Goal: Register for event/course

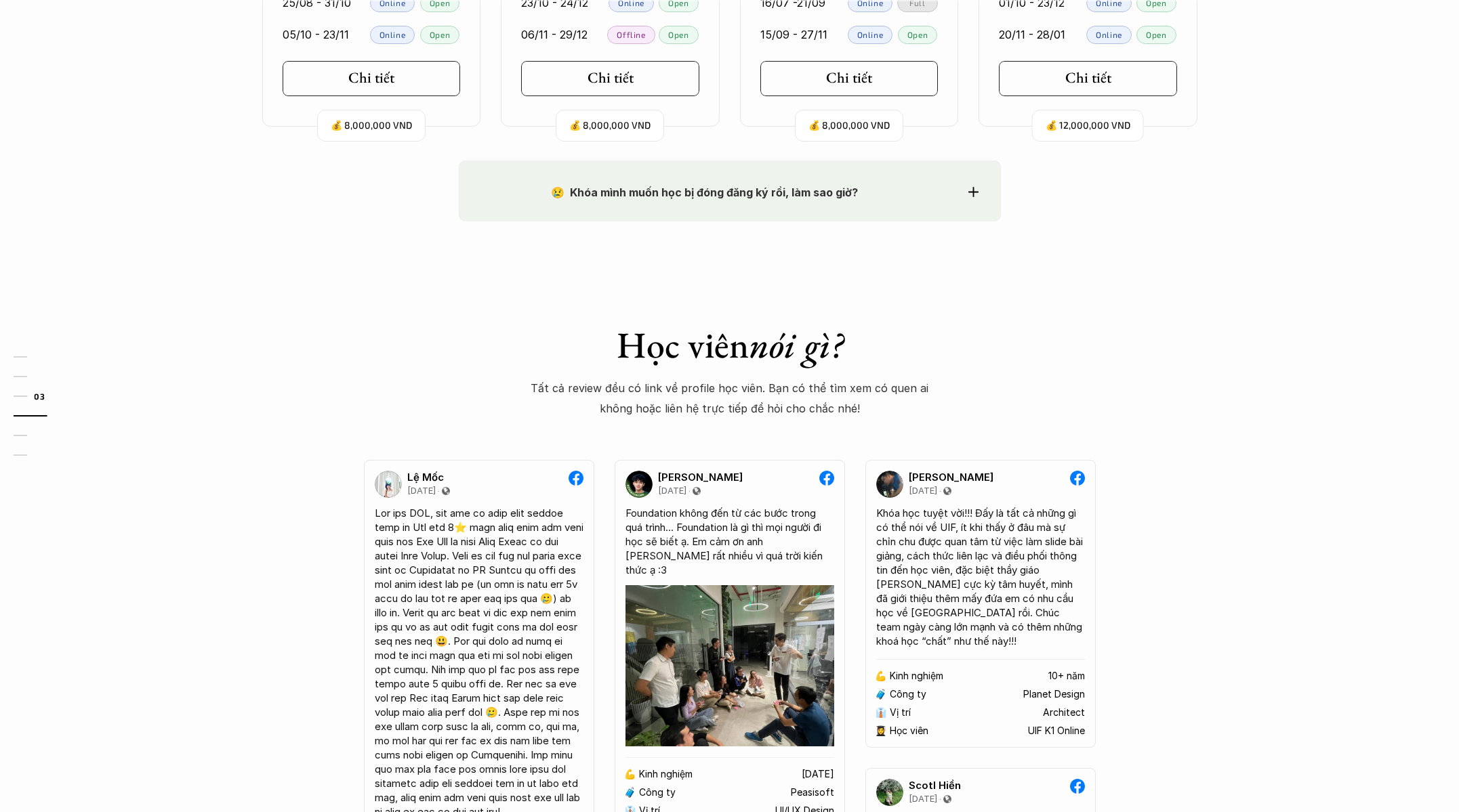
scroll to position [1007, 0]
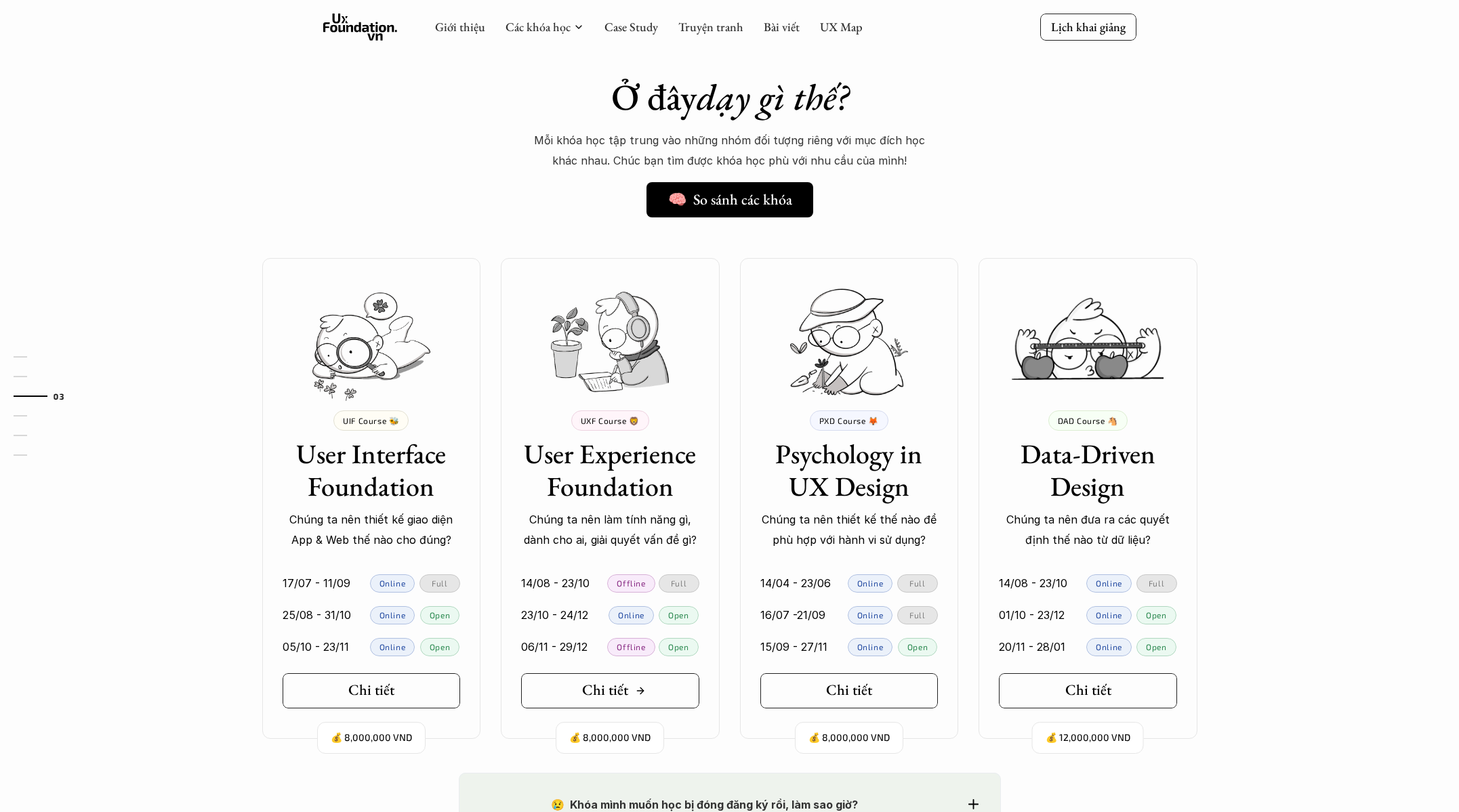
click at [637, 694] on icon at bounding box center [639, 690] width 11 height 11
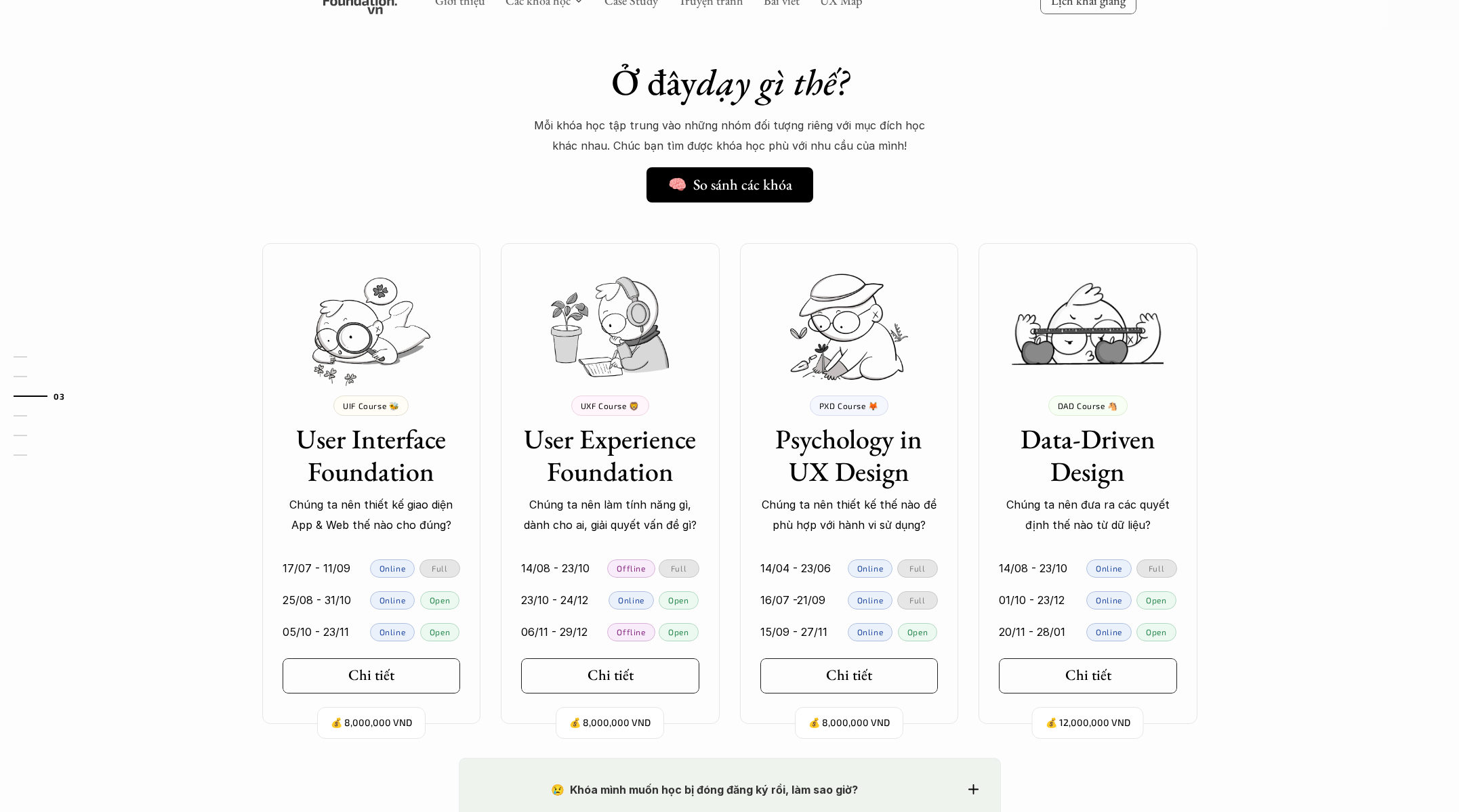
scroll to position [1022, 0]
click at [631, 669] on div "Chi tiết" at bounding box center [613, 675] width 57 height 17
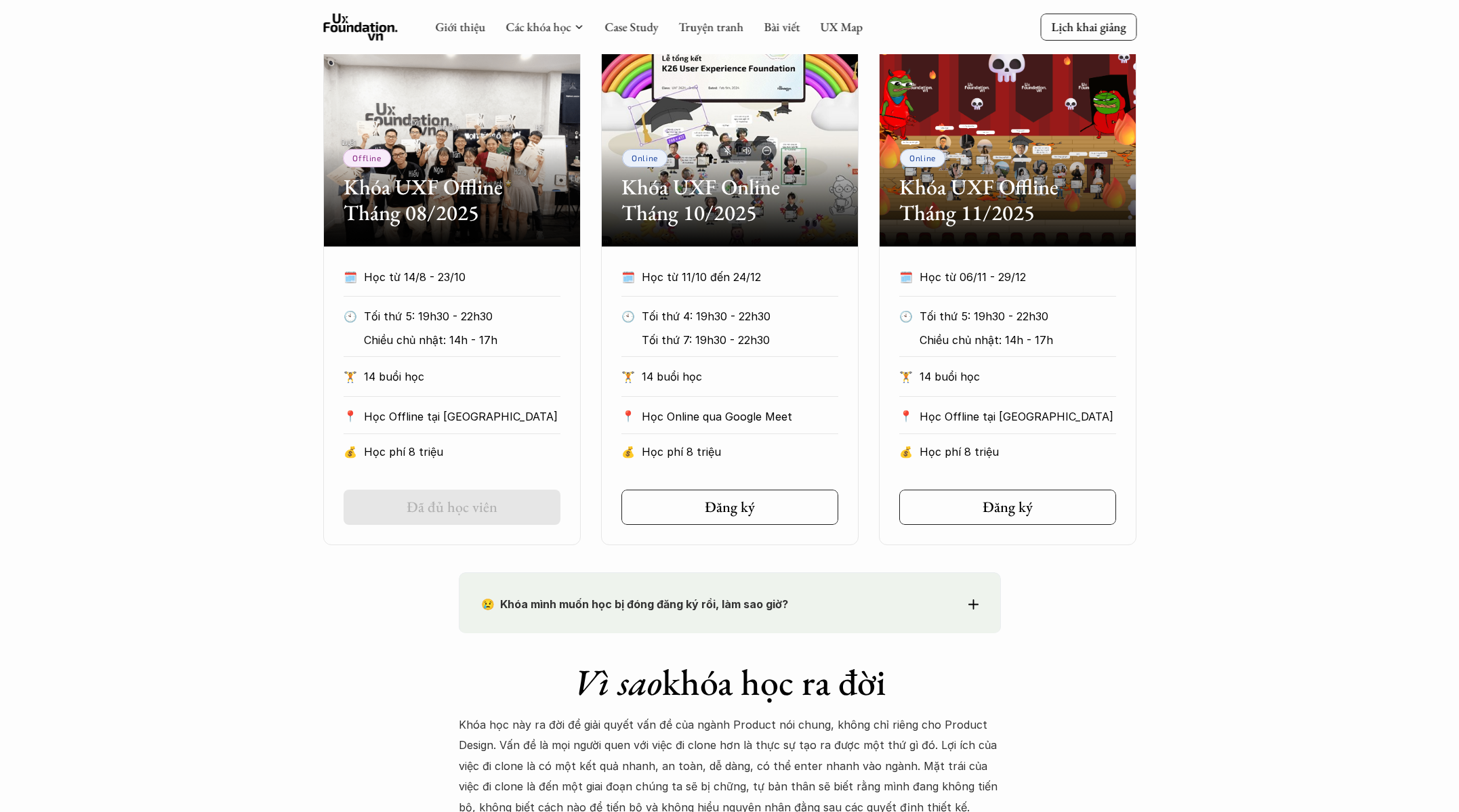
scroll to position [476, 0]
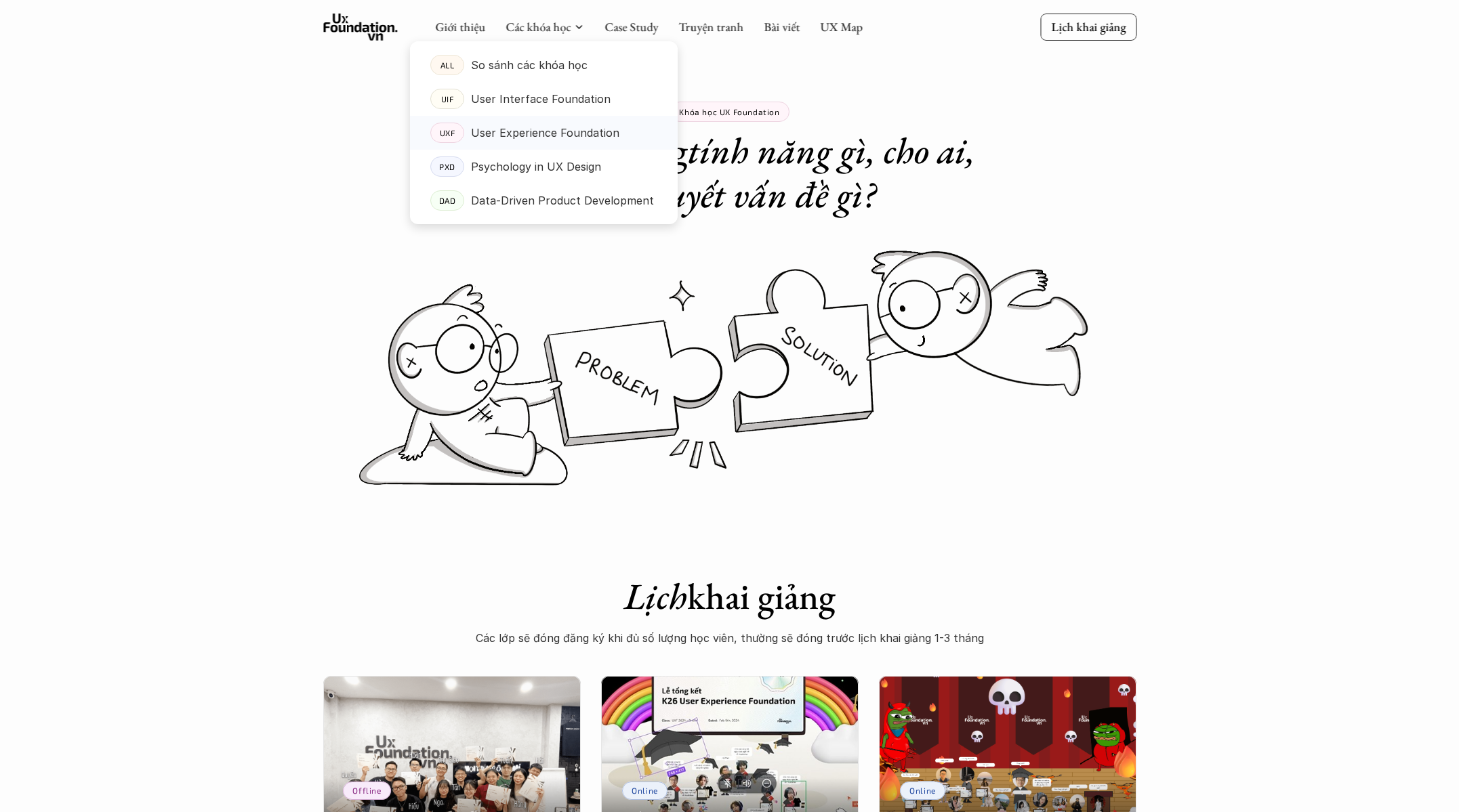
click at [568, 130] on p "User Experience Foundation" at bounding box center [545, 132] width 149 height 20
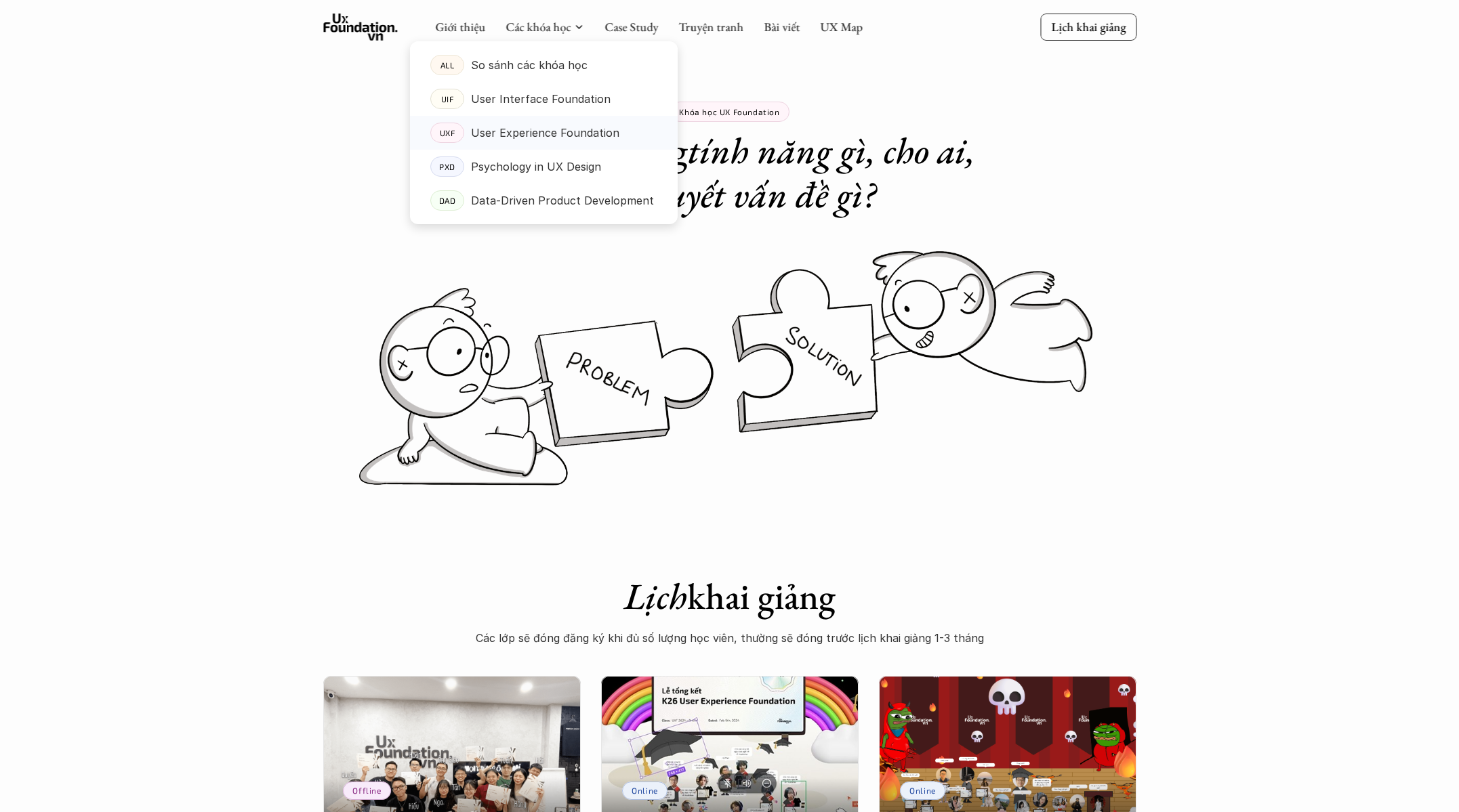
click at [572, 130] on p "User Experience Foundation" at bounding box center [545, 132] width 149 height 20
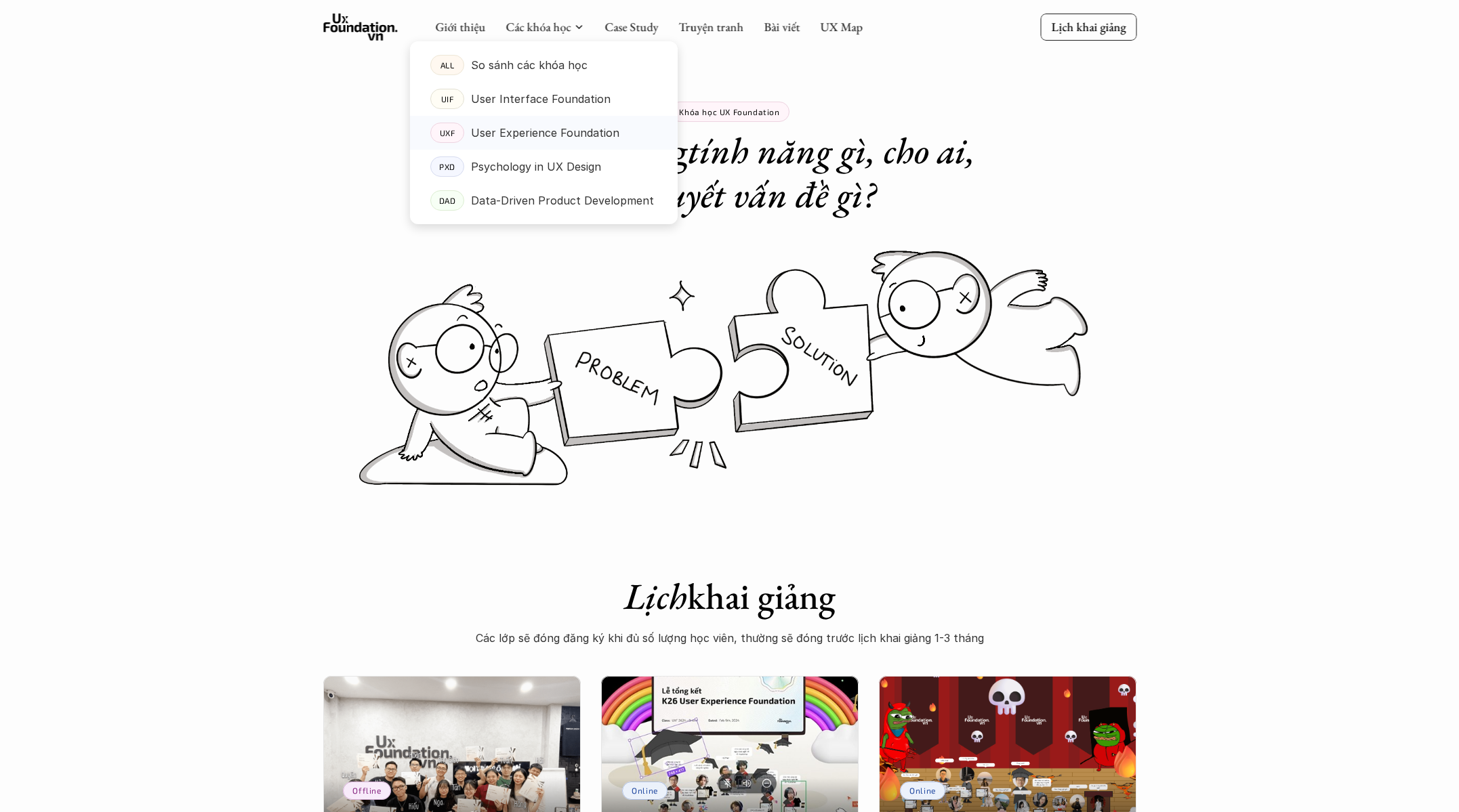
click at [595, 135] on p "User Experience Foundation" at bounding box center [545, 132] width 149 height 20
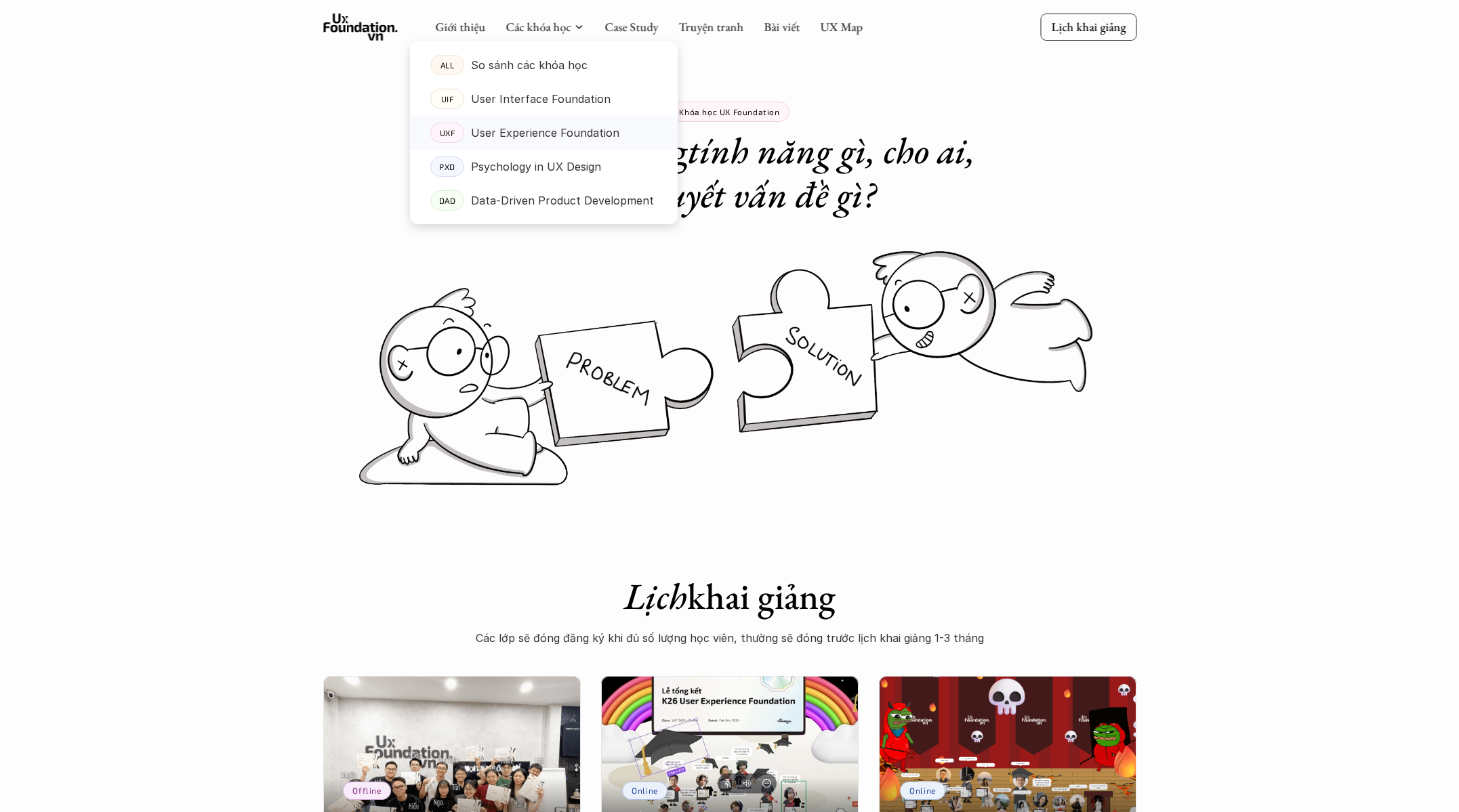
click at [595, 135] on p "User Experience Foundation" at bounding box center [545, 132] width 149 height 20
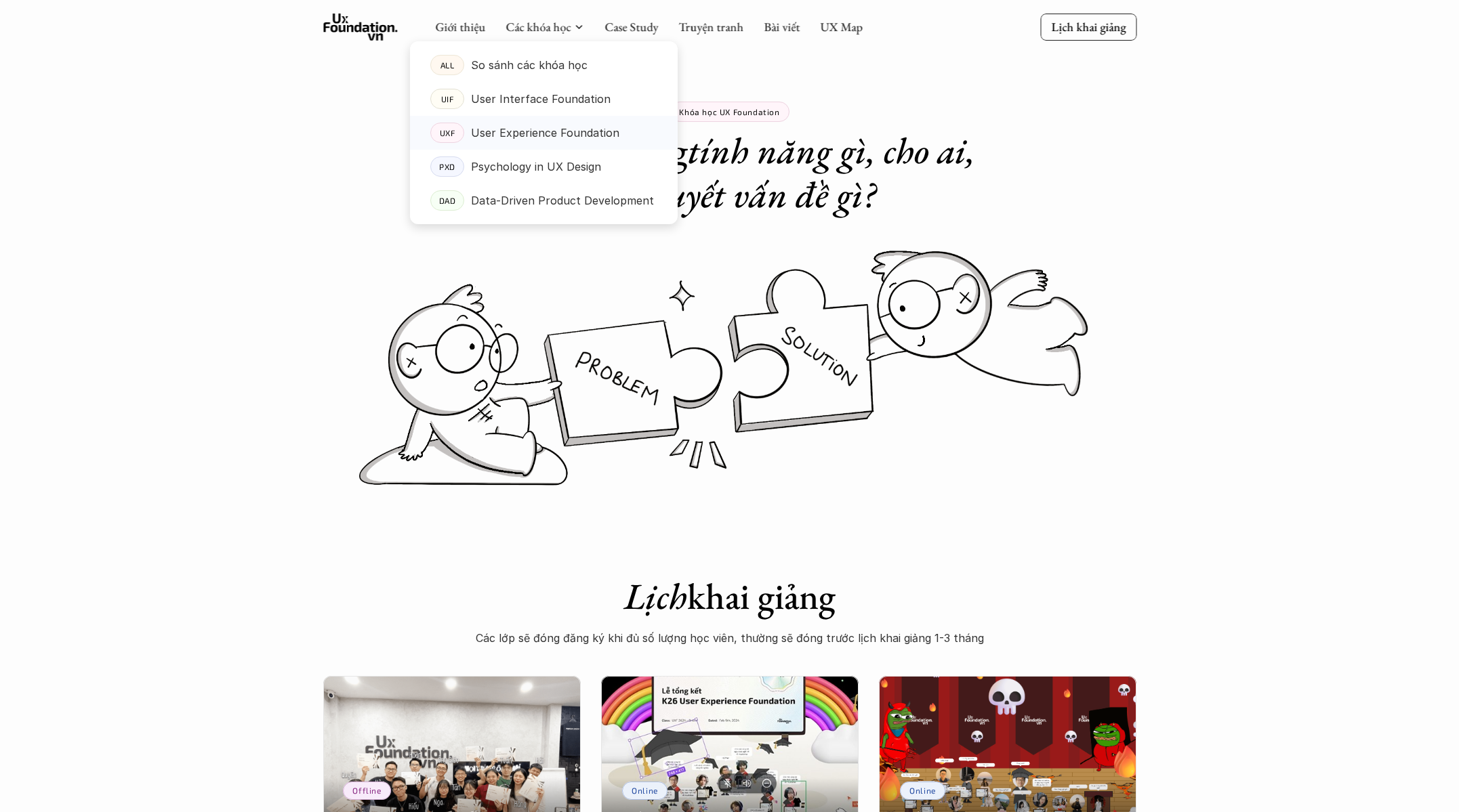
click at [595, 135] on p "User Experience Foundation" at bounding box center [545, 132] width 149 height 20
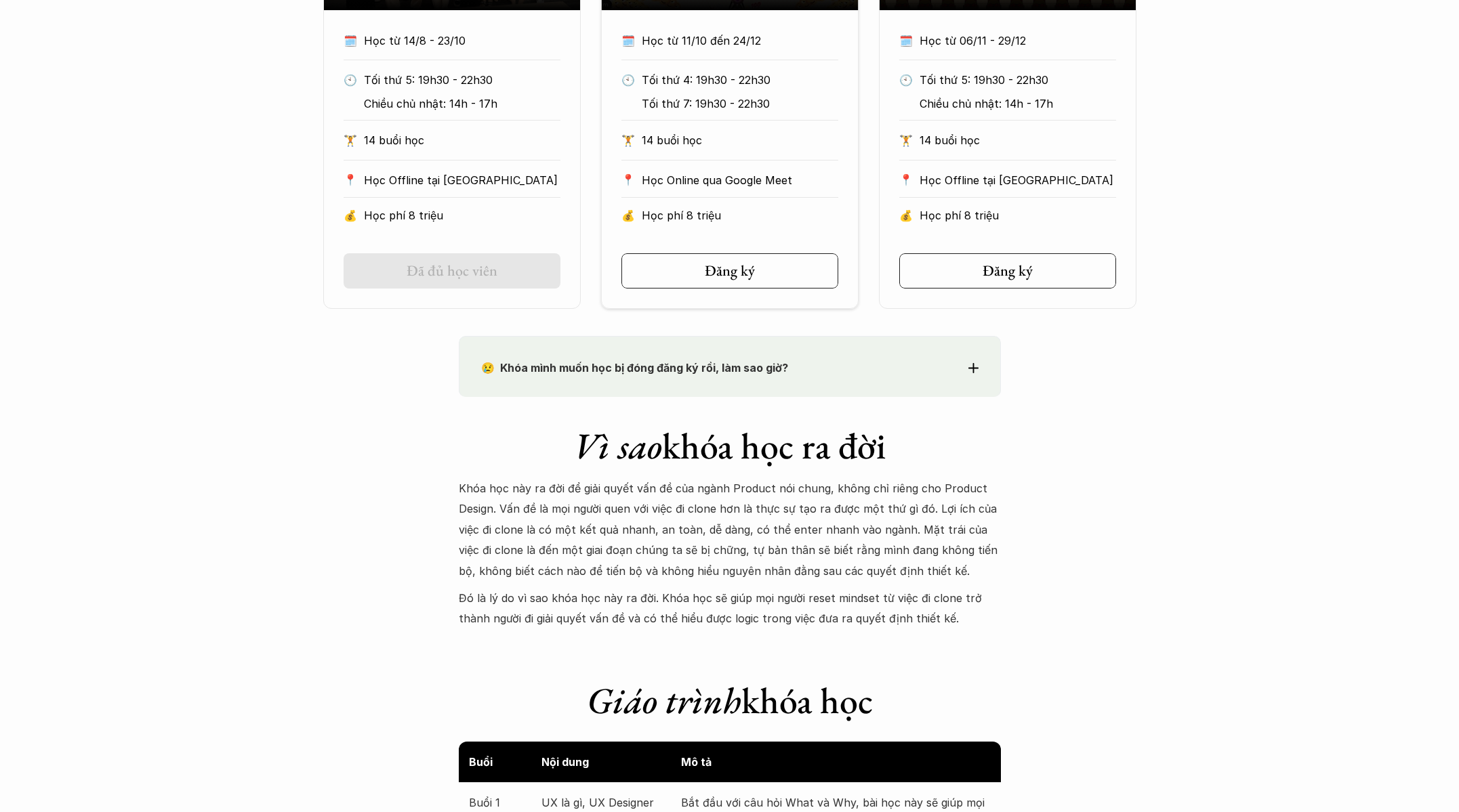
scroll to position [586, 0]
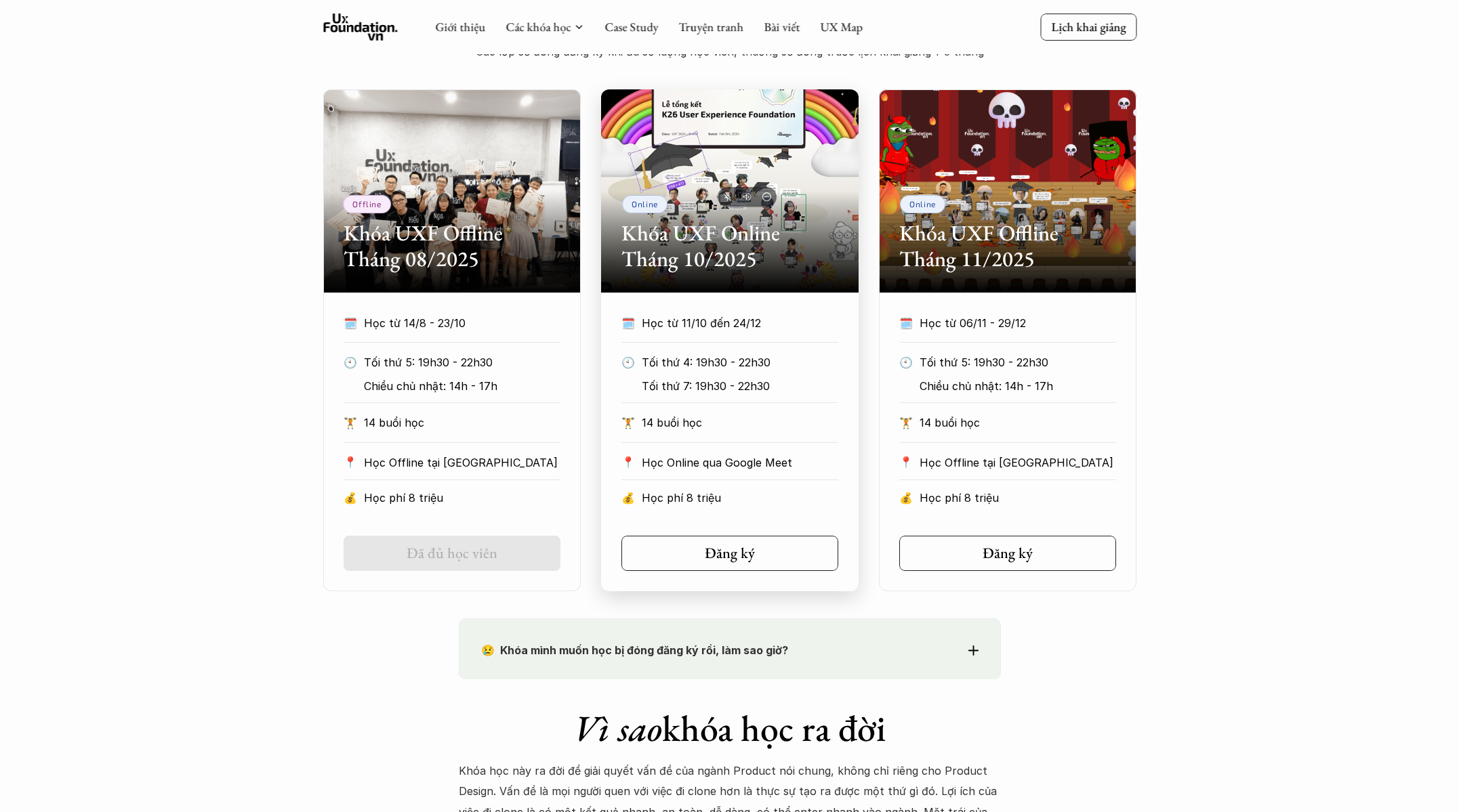
click at [740, 277] on div "Online Khóa UXF Online Tháng 10/2025" at bounding box center [730, 191] width 257 height 203
click at [715, 231] on h2 "Khóa UXF Online Tháng 10/2025" at bounding box center [730, 246] width 217 height 52
click at [751, 561] on div "Đăng ký" at bounding box center [733, 554] width 68 height 17
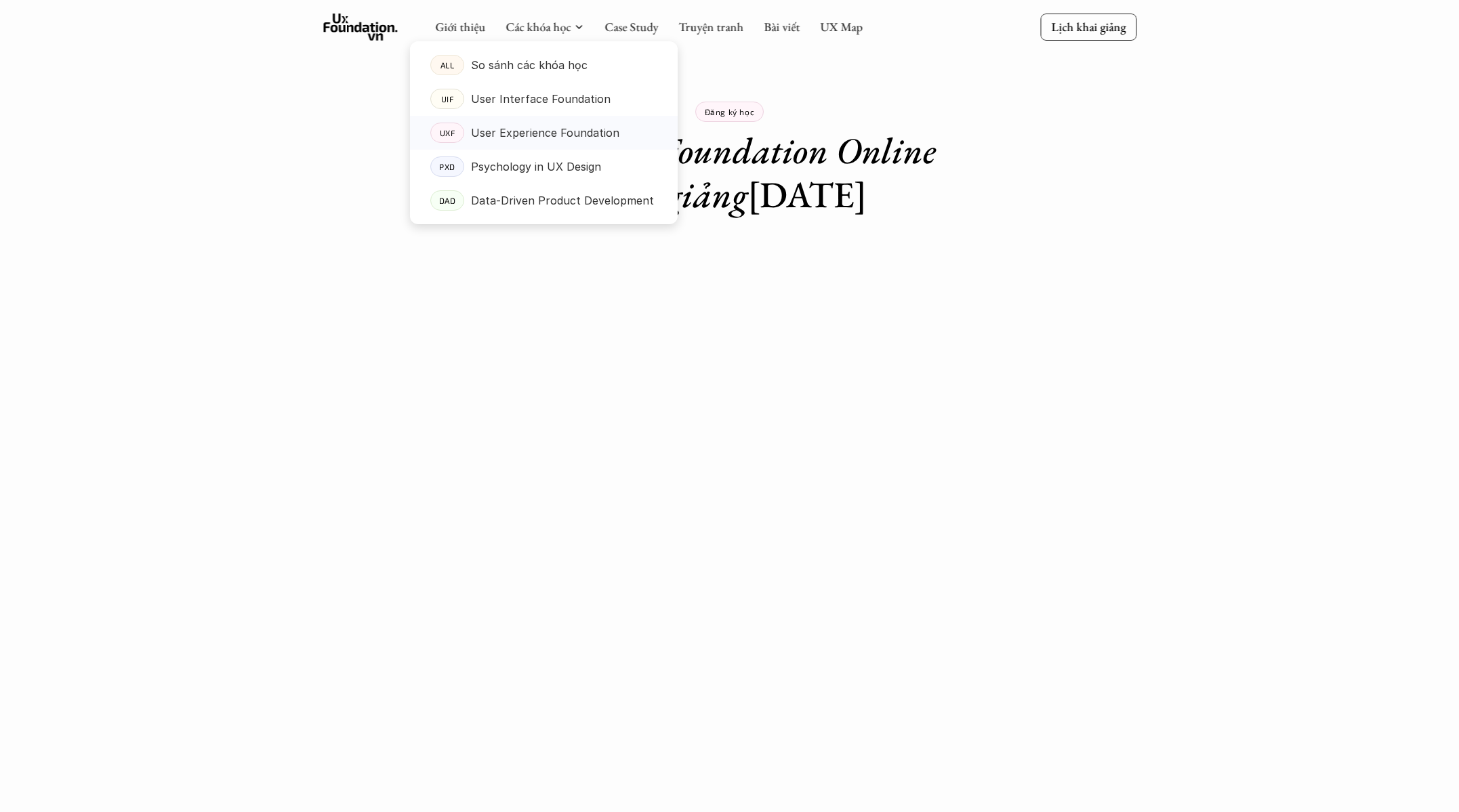
click at [527, 129] on p "User Experience Foundation" at bounding box center [545, 132] width 149 height 20
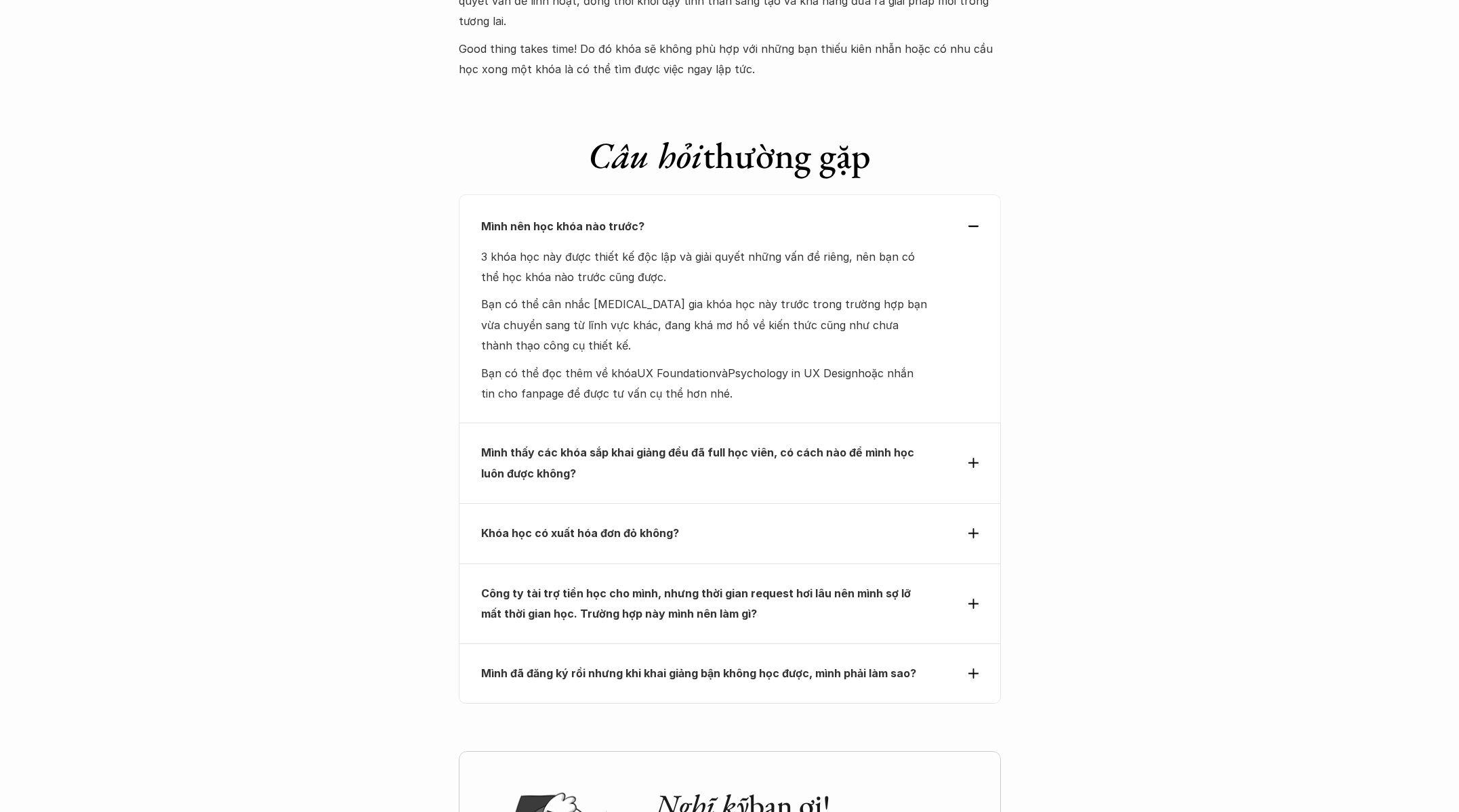
scroll to position [5872, 0]
